Goal: Find specific page/section

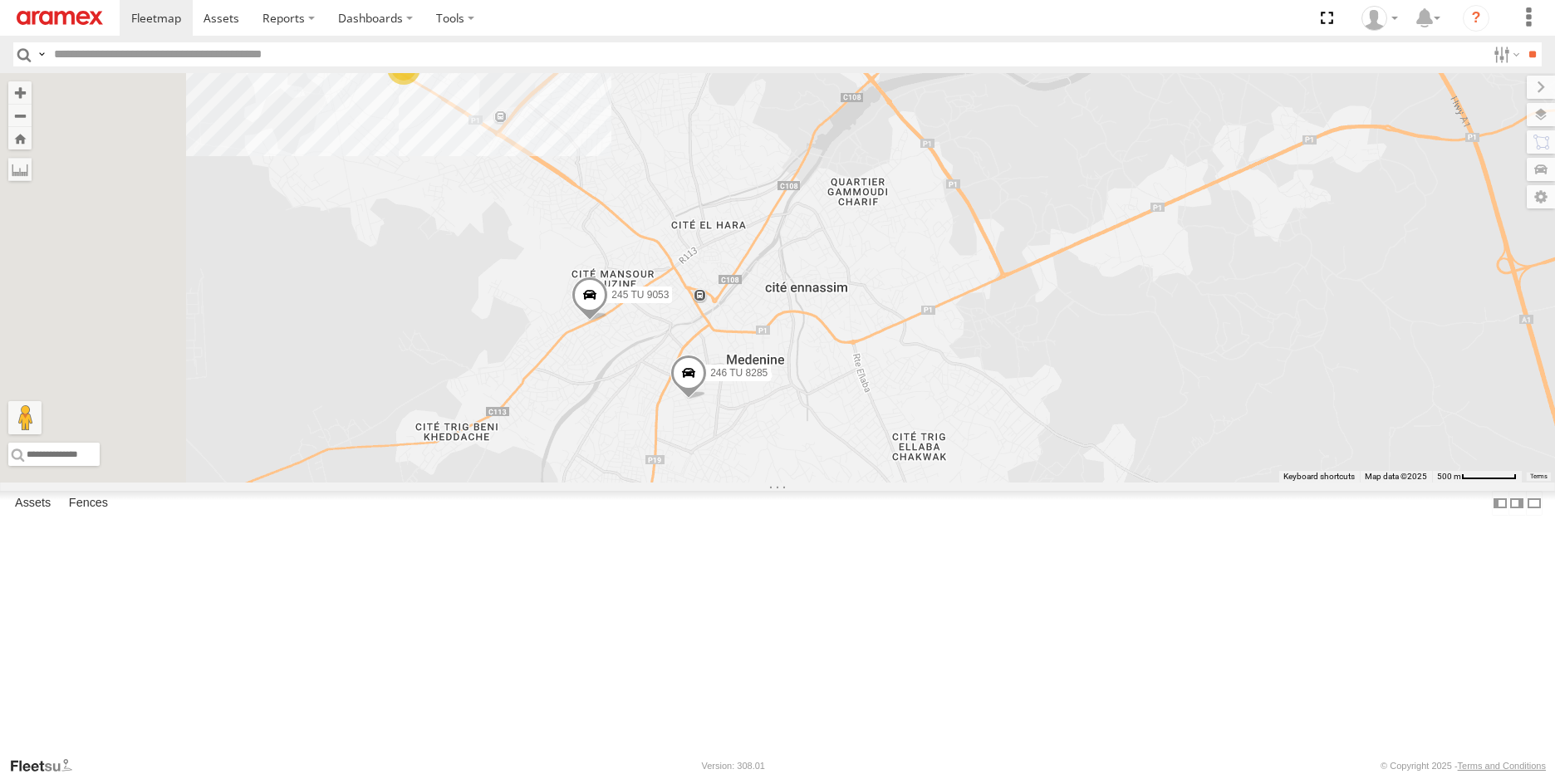
drag, startPoint x: 1016, startPoint y: 581, endPoint x: 1165, endPoint y: 483, distance: 178.8
click at [1165, 483] on div "8 241 TU 2029 245 TU 9053 246 TU 8284 246 TU 8285" at bounding box center [777, 277] width 1555 height 409
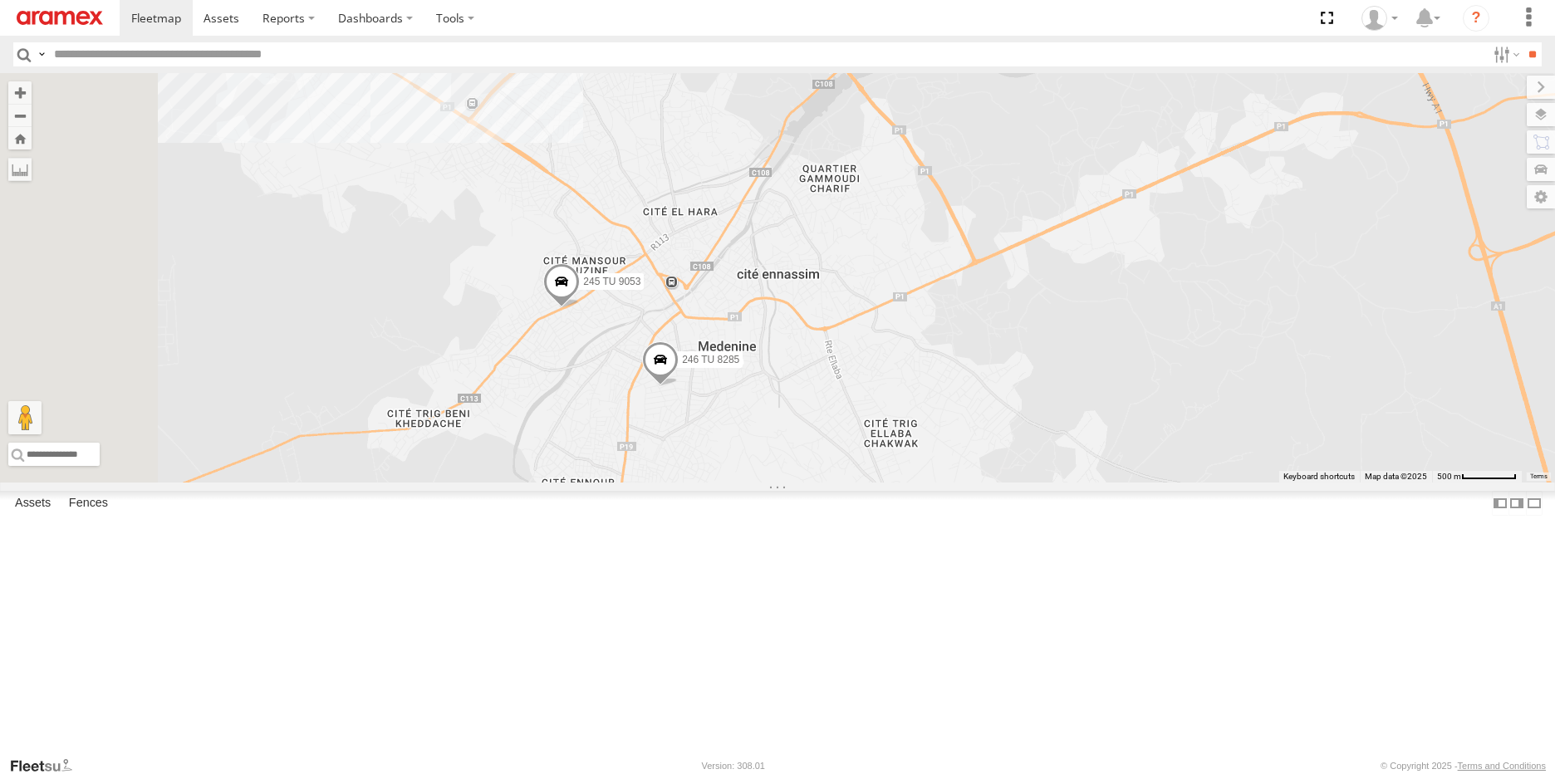
drag, startPoint x: 719, startPoint y: 337, endPoint x: 685, endPoint y: 326, distance: 35.7
click at [685, 326] on div "8 241 TU 2029 245 TU 9053 246 TU 8284 246 TU 8285" at bounding box center [777, 277] width 1555 height 409
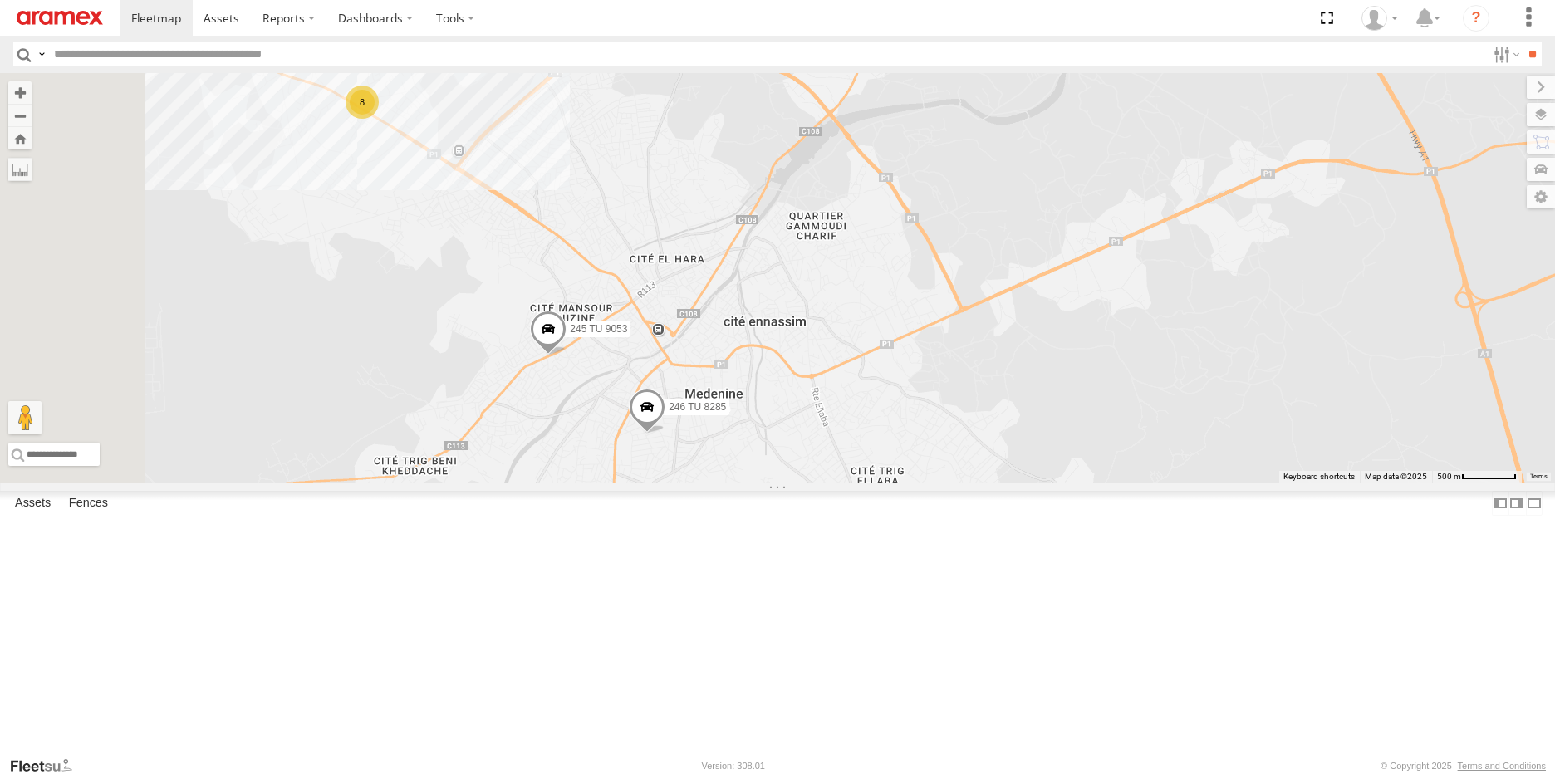
drag, startPoint x: 1015, startPoint y: 361, endPoint x: 1004, endPoint y: 414, distance: 53.4
click at [1004, 414] on div "8 241 TU 2029 245 TU 9053 246 TU 8284 246 TU 8285" at bounding box center [777, 277] width 1555 height 409
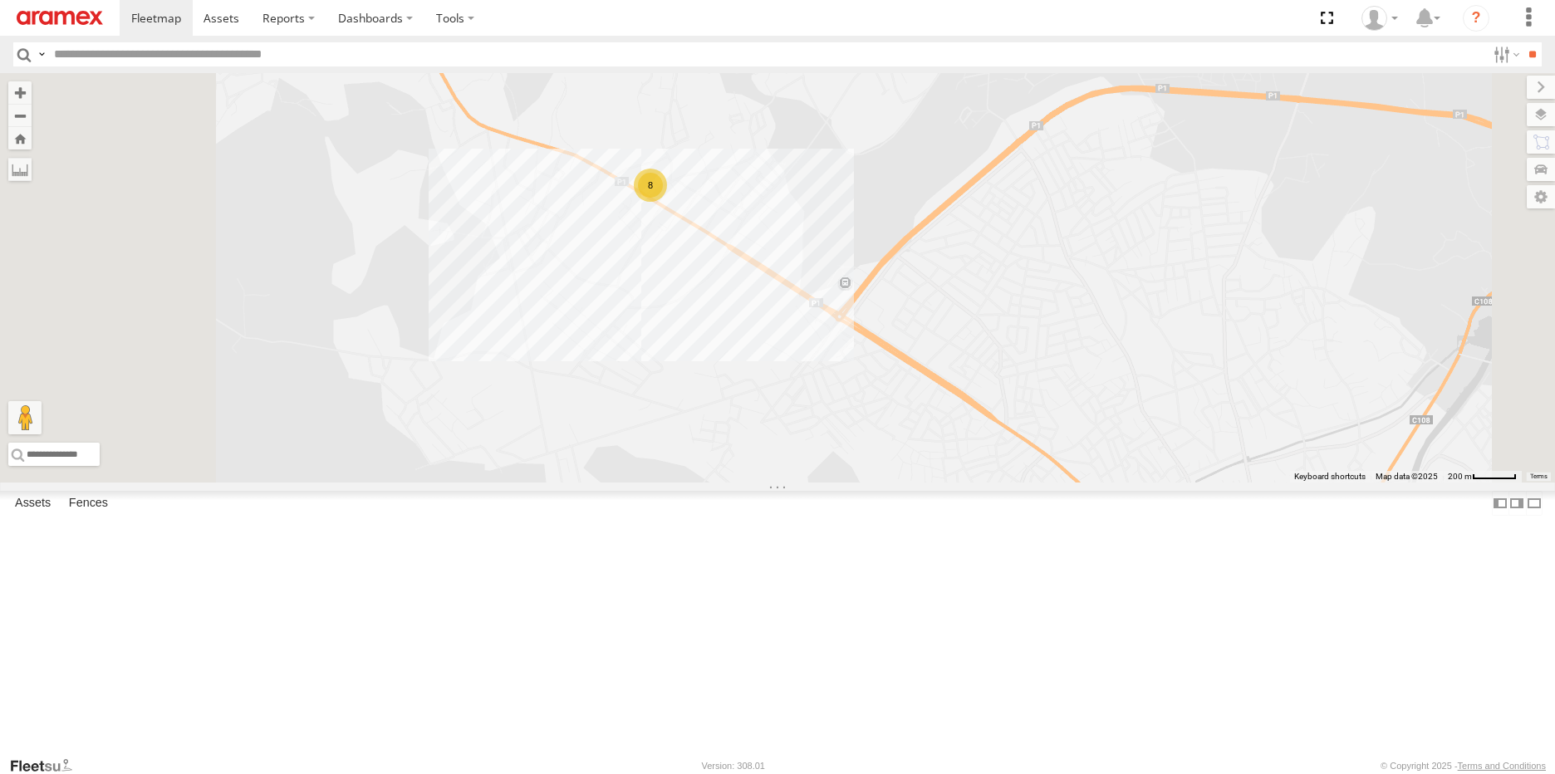
drag, startPoint x: 862, startPoint y: 413, endPoint x: 869, endPoint y: 460, distance: 47.8
click at [869, 460] on div "241 TU 2029 246 TU 8284 245 TU 9053 246 TU 8285 8" at bounding box center [777, 277] width 1555 height 409
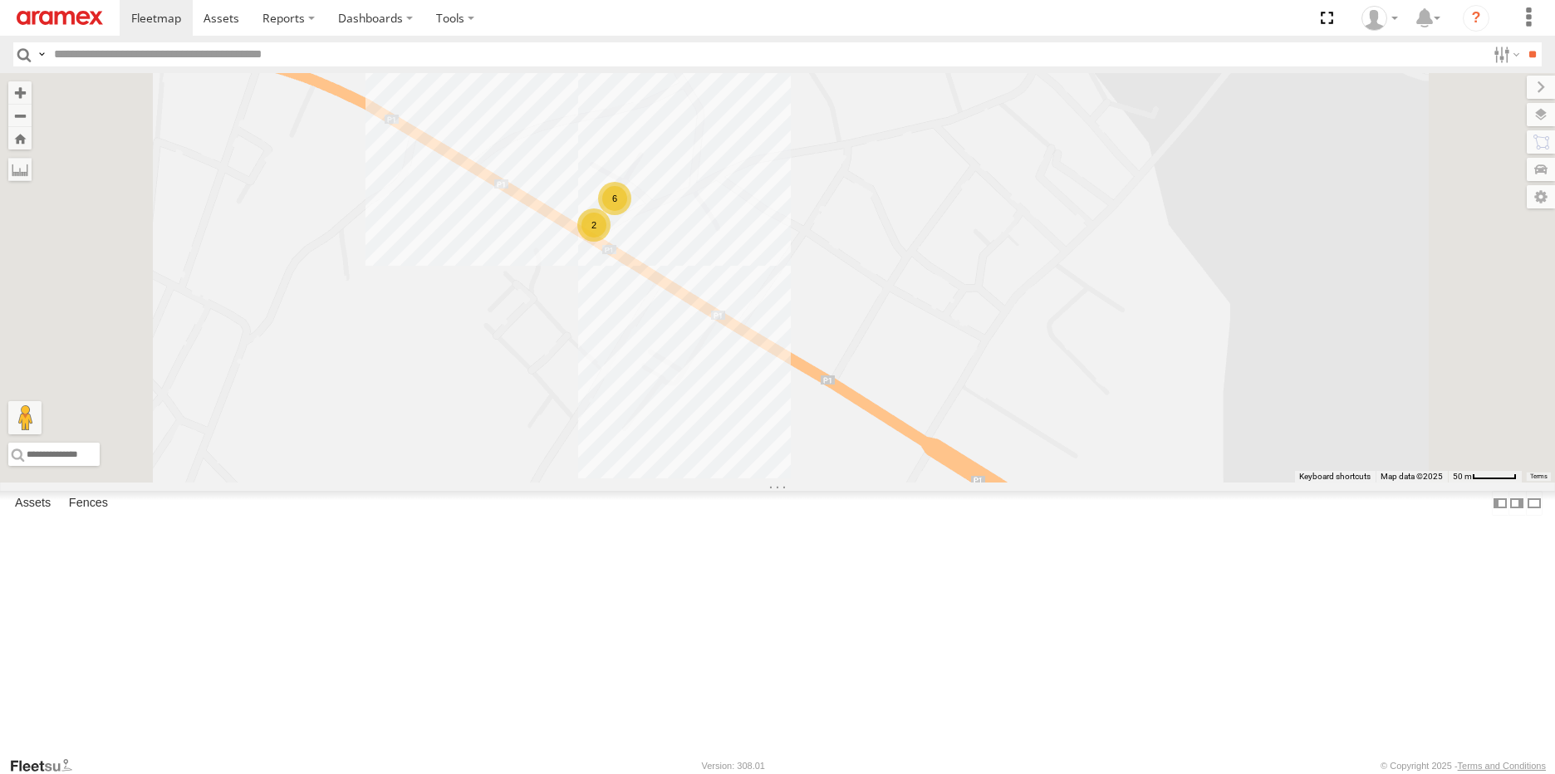
drag, startPoint x: 802, startPoint y: 390, endPoint x: 820, endPoint y: 496, distance: 106.9
click at [820, 483] on div "241 TU 2029 246 TU 8284 245 TU 9053 246 TU 8285 6 2" at bounding box center [777, 277] width 1555 height 409
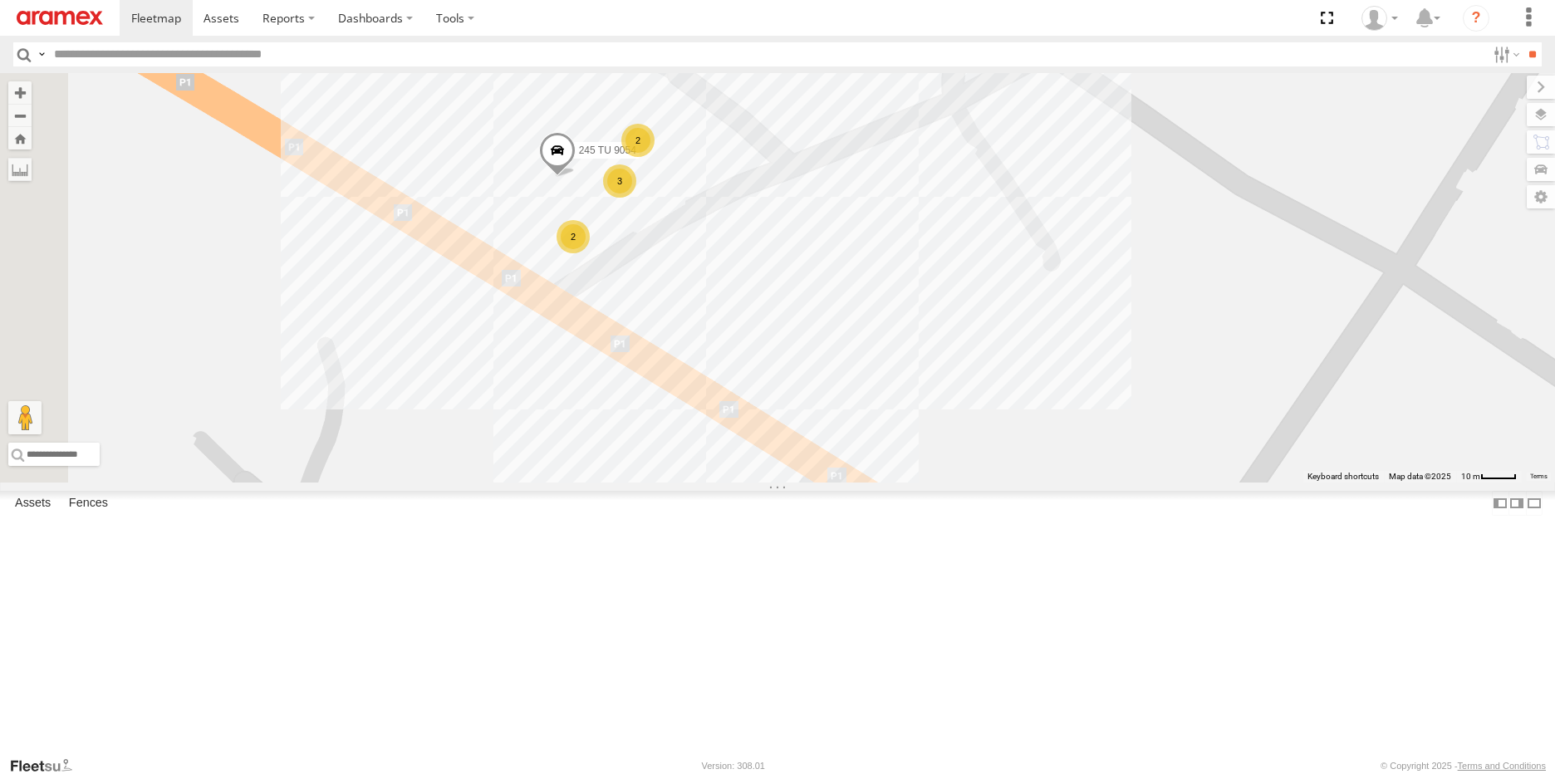
drag, startPoint x: 695, startPoint y: 440, endPoint x: 714, endPoint y: 527, distance: 89.3
click at [714, 483] on div "241 TU 2029 246 TU 8284 245 TU 9053 246 TU 8285 2 2 3 245 TU 9054" at bounding box center [777, 277] width 1555 height 409
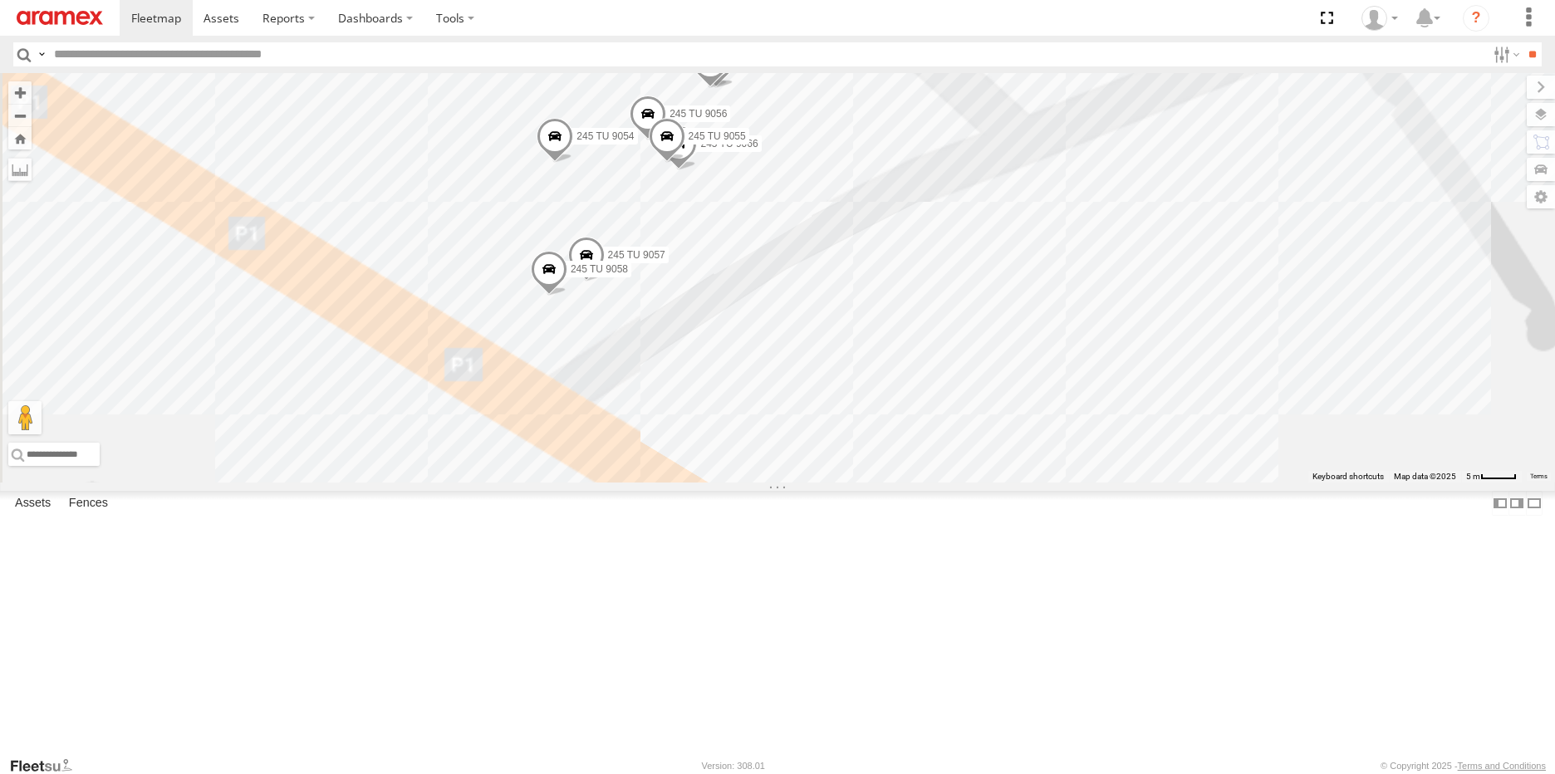
drag, startPoint x: 947, startPoint y: 334, endPoint x: 962, endPoint y: 434, distance: 101.6
click at [962, 434] on div "241 TU 2029 246 TU 8284 245 TU 9053 246 TU 8285 245 TU 9054 246 TU 8286 245 TU …" at bounding box center [777, 277] width 1555 height 409
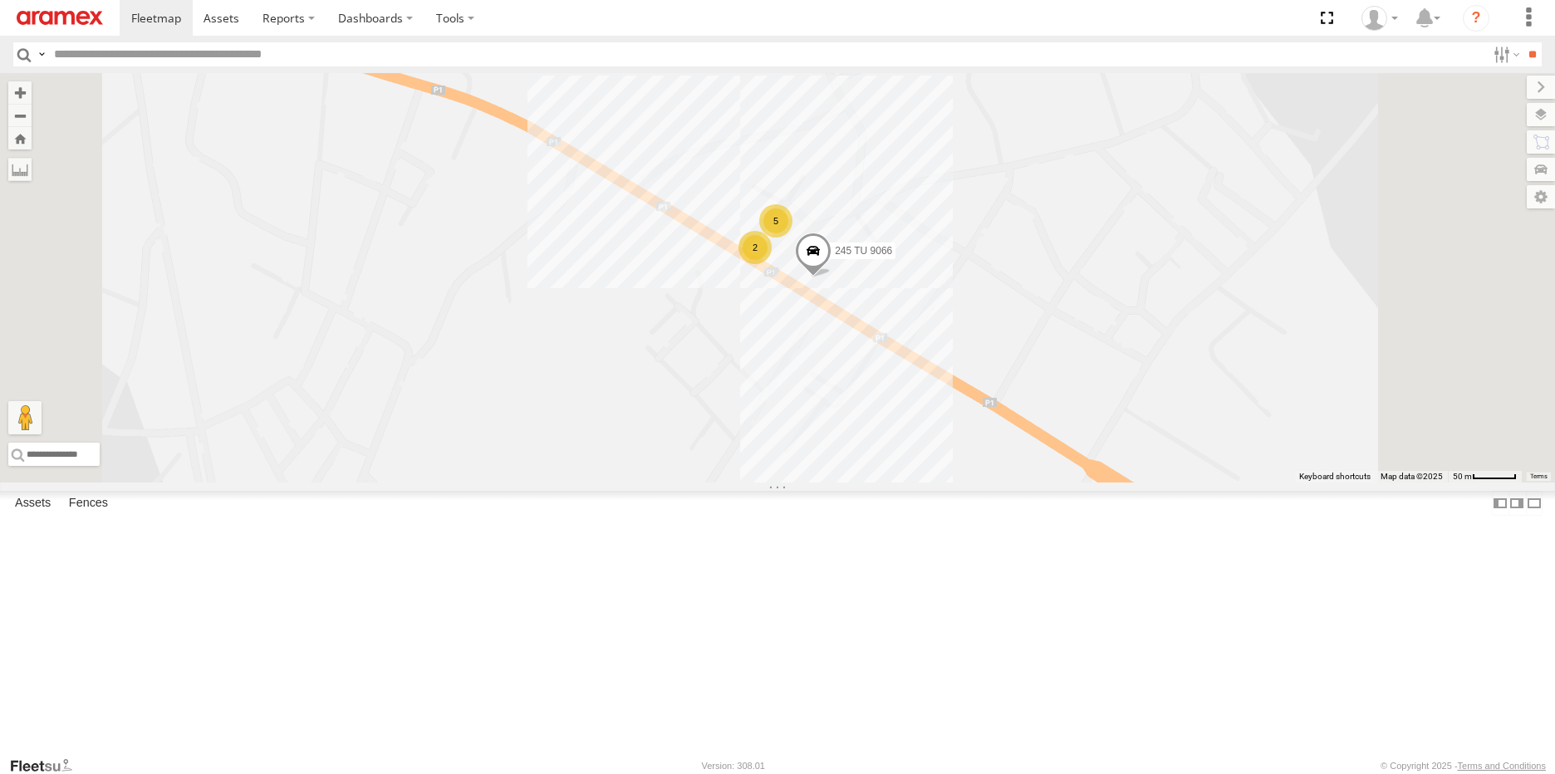
drag, startPoint x: 1203, startPoint y: 493, endPoint x: 1115, endPoint y: 452, distance: 96.6
click at [1115, 452] on div "241 TU 2029 246 TU 8284 245 TU 9053 246 TU 8285 245 TU 9066 5 2" at bounding box center [777, 277] width 1555 height 409
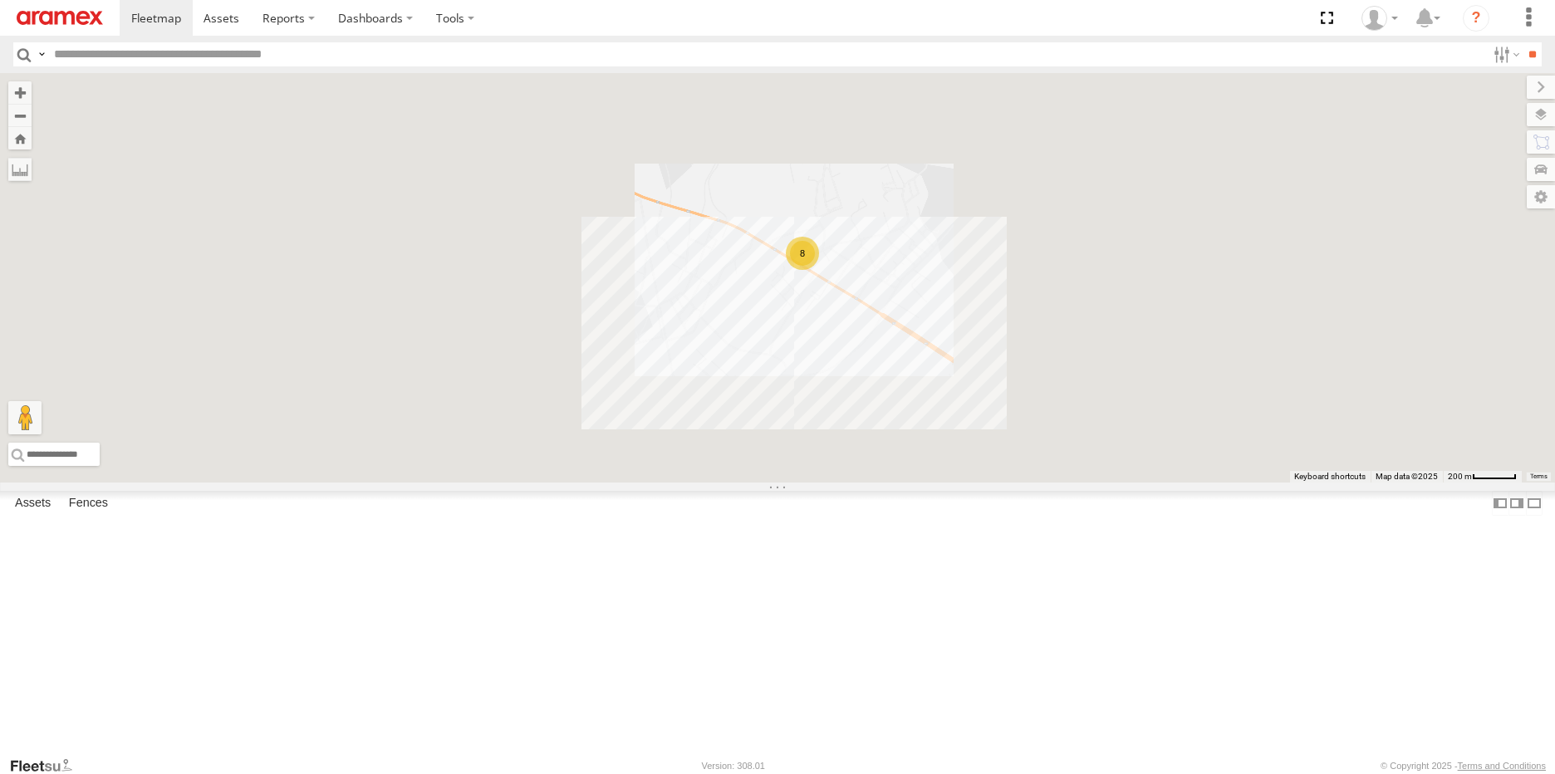
drag, startPoint x: 1120, startPoint y: 444, endPoint x: 1055, endPoint y: 405, distance: 75.6
click at [1055, 405] on div "241 TU 2029 246 TU 8284 245 TU 9053 246 TU 8285 8" at bounding box center [777, 277] width 1555 height 409
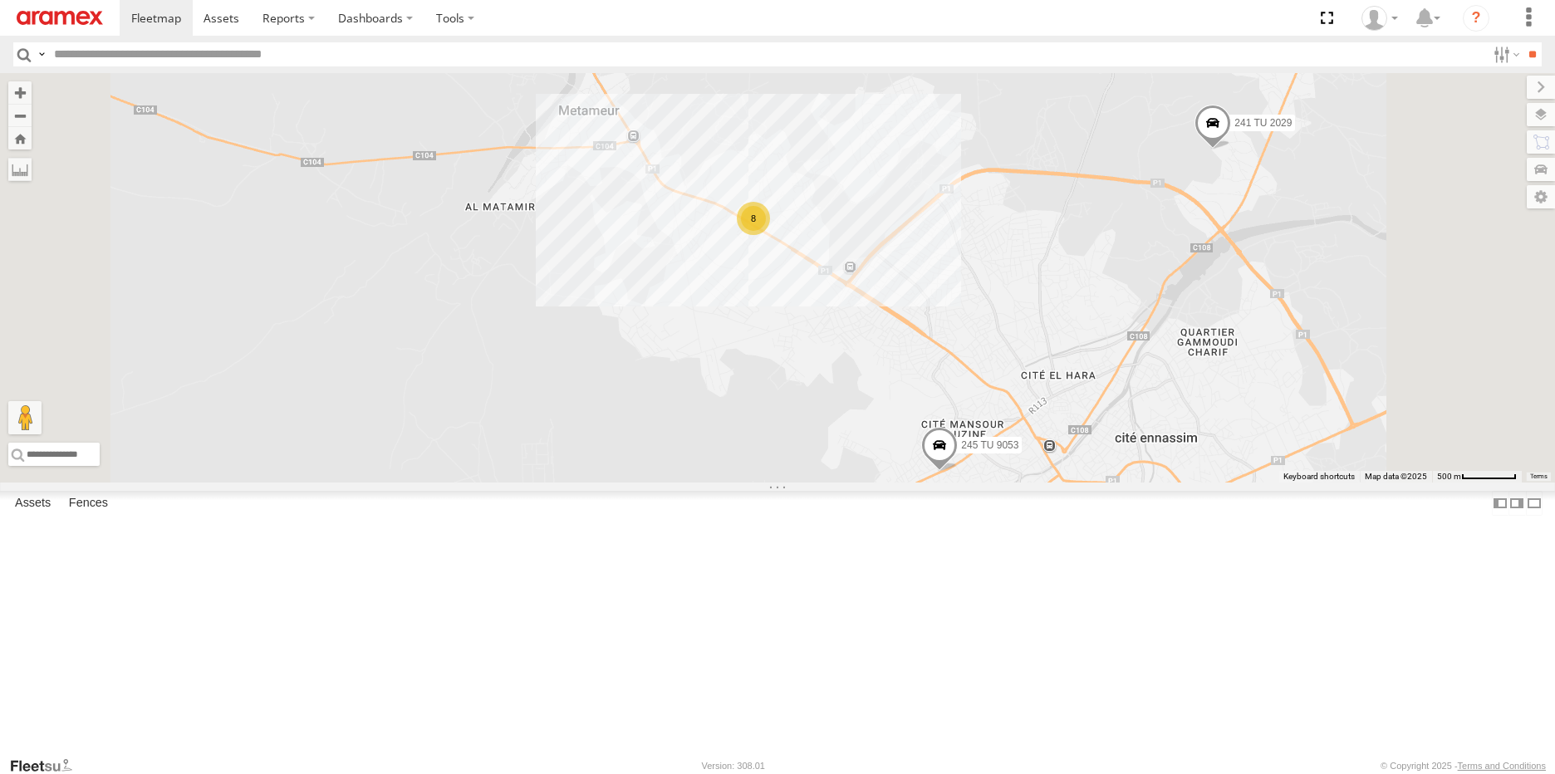
drag, startPoint x: 1168, startPoint y: 498, endPoint x: 1004, endPoint y: 411, distance: 185.4
click at [1004, 411] on div "241 TU 2029 246 TU 8284 245 TU 9053 246 TU 8285 8" at bounding box center [777, 277] width 1555 height 409
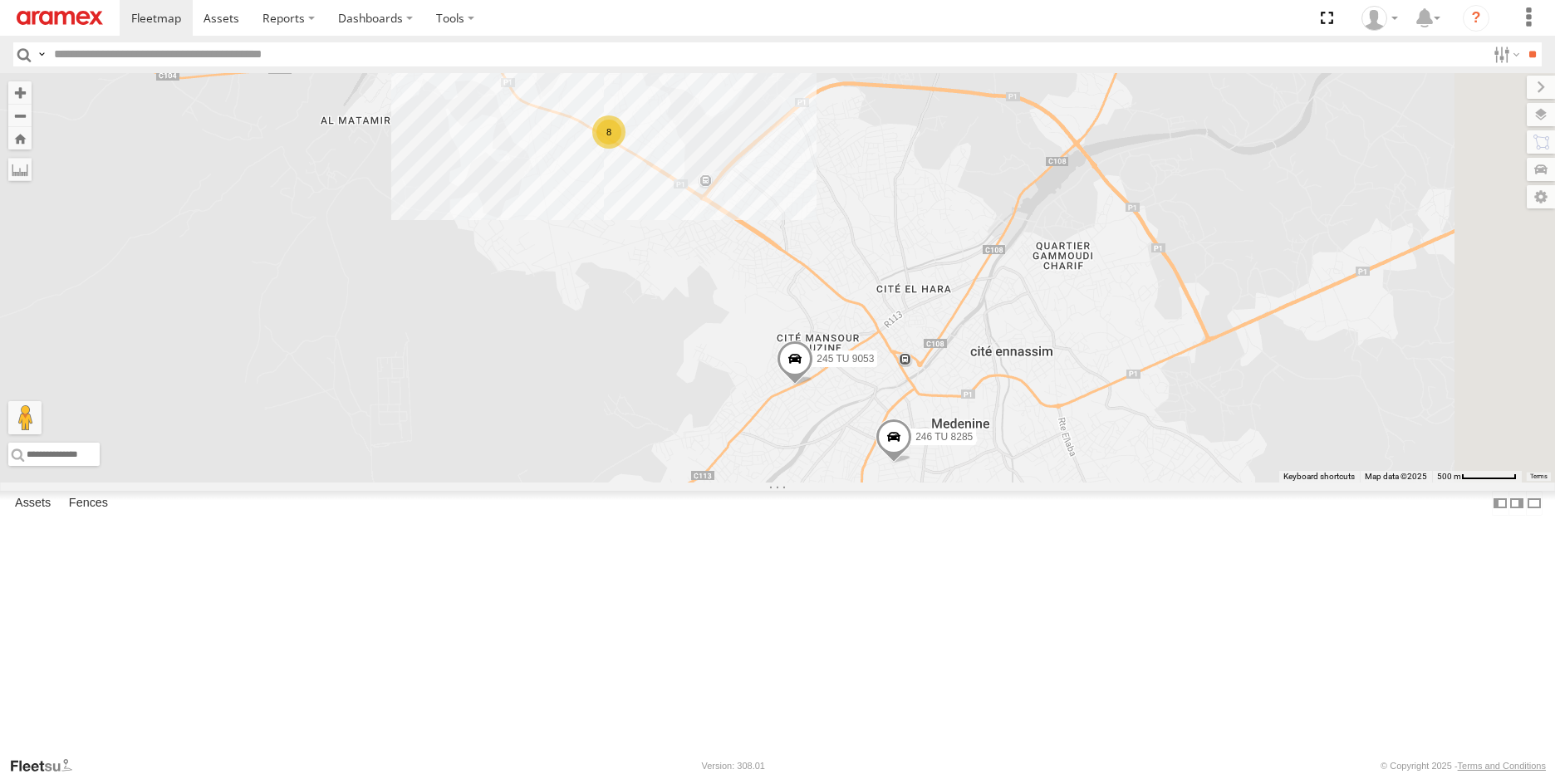
drag, startPoint x: 1081, startPoint y: 359, endPoint x: 1071, endPoint y: 350, distance: 13.6
click at [1071, 350] on div "241 TU 2029 246 TU 8284 245 TU 9053 246 TU 8285 8" at bounding box center [777, 277] width 1555 height 409
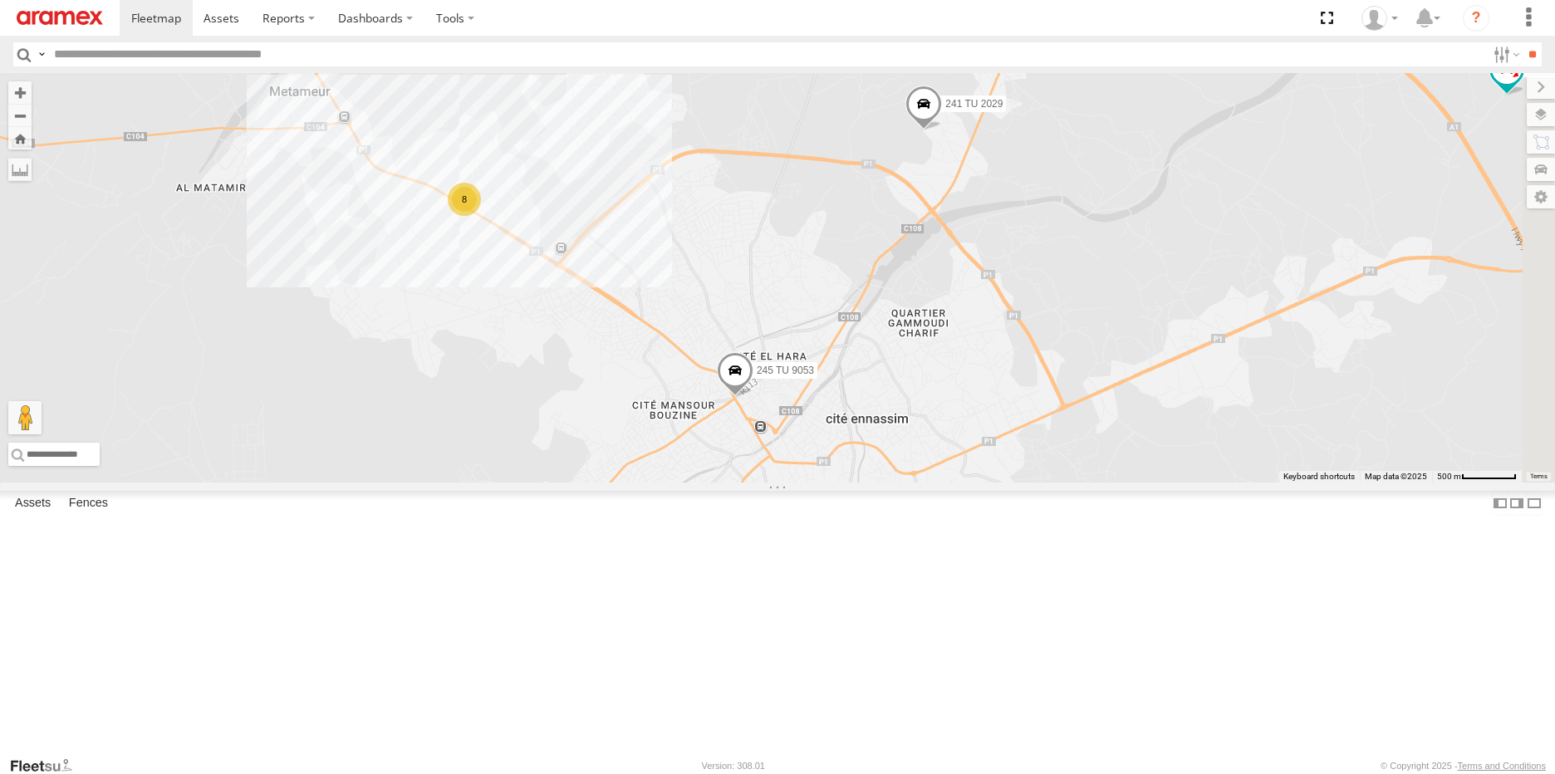
drag, startPoint x: 1323, startPoint y: 266, endPoint x: 1182, endPoint y: 336, distance: 157.9
click at [1182, 336] on div "241 TU 2029 246 TU 8284 245 TU 9053 246 TU 8285 8" at bounding box center [777, 277] width 1555 height 409
